Goal: Book appointment/travel/reservation

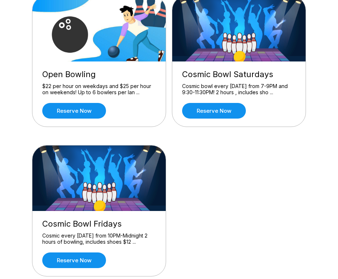
scroll to position [97, 0]
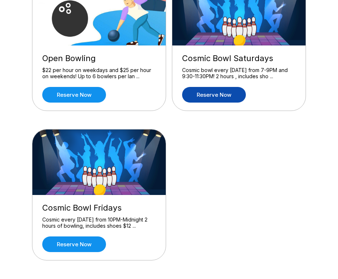
click at [203, 95] on link "Reserve now" at bounding box center [214, 95] width 64 height 16
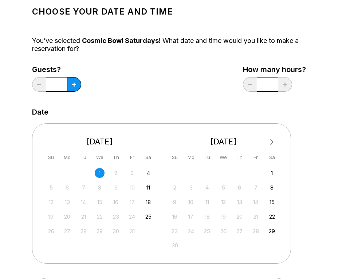
scroll to position [63, 0]
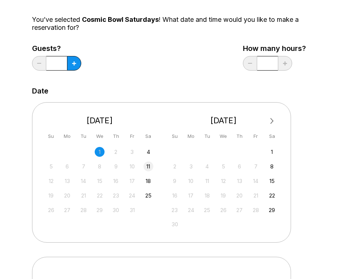
click at [145, 164] on div "11" at bounding box center [148, 167] width 10 height 10
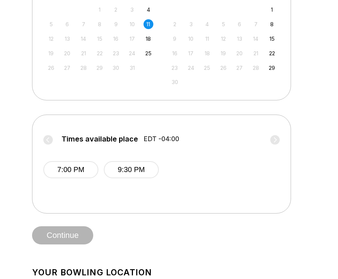
scroll to position [213, 0]
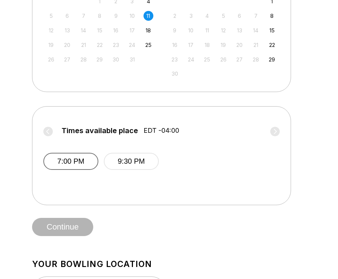
click at [90, 164] on button "7:00 PM" at bounding box center [70, 161] width 55 height 17
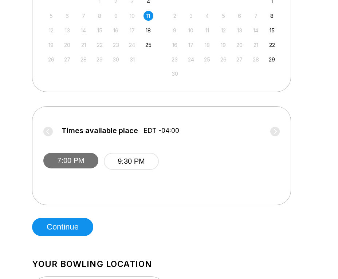
click at [90, 164] on button "7:00 PM" at bounding box center [70, 161] width 55 height 16
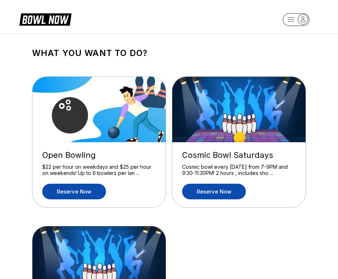
click at [72, 191] on link "Reserve now" at bounding box center [74, 192] width 64 height 16
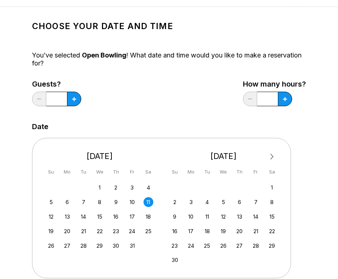
scroll to position [40, 0]
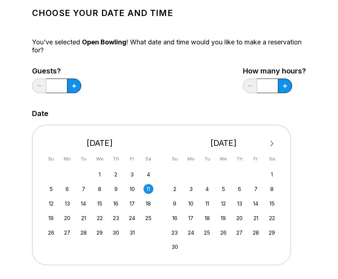
click at [147, 188] on div "11" at bounding box center [148, 189] width 10 height 10
click at [60, 83] on input "*" at bounding box center [56, 86] width 21 height 15
click at [69, 84] on button at bounding box center [74, 86] width 14 height 15
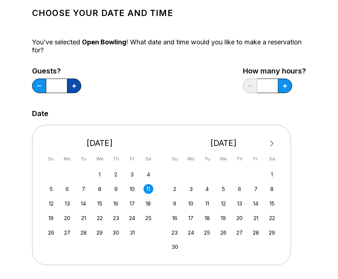
click at [69, 84] on button at bounding box center [74, 86] width 14 height 15
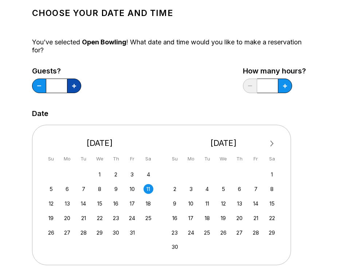
click at [69, 84] on button at bounding box center [74, 86] width 14 height 15
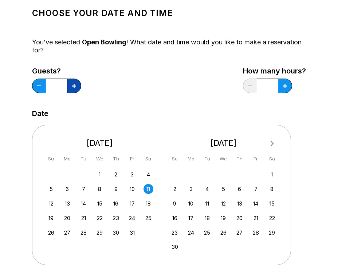
click at [69, 84] on button at bounding box center [74, 86] width 14 height 15
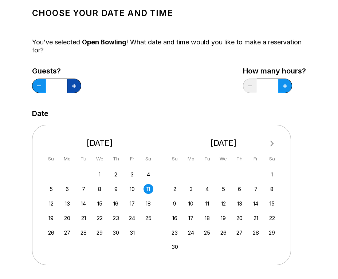
click at [69, 84] on button at bounding box center [74, 86] width 14 height 15
click at [68, 84] on button at bounding box center [74, 86] width 14 height 15
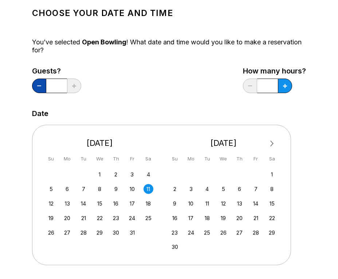
click at [41, 89] on button at bounding box center [39, 86] width 14 height 15
click at [69, 85] on button at bounding box center [74, 86] width 14 height 15
click at [99, 90] on div "Guests? ** How many hours? *" at bounding box center [169, 82] width 274 height 30
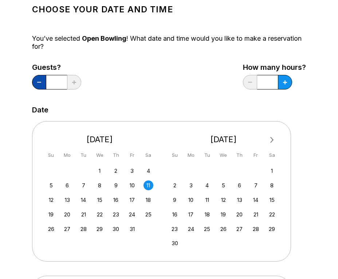
click at [44, 80] on button at bounding box center [39, 82] width 14 height 15
type input "**"
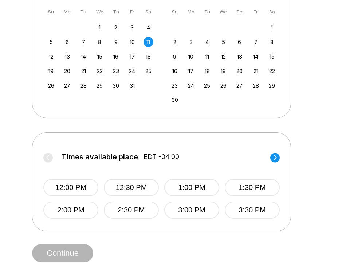
scroll to position [240, 0]
